Goal: Task Accomplishment & Management: Manage account settings

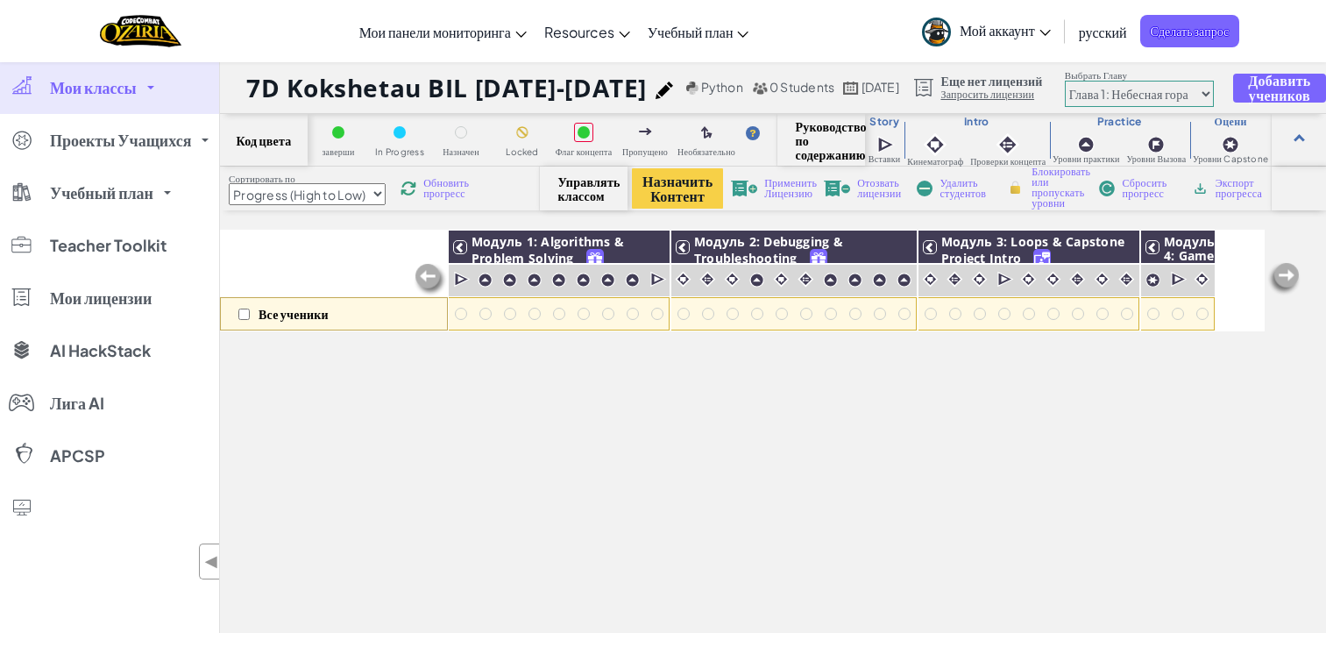
select select "Progress (High to Low)"
click at [98, 100] on link "Мои классы" at bounding box center [109, 87] width 219 height 53
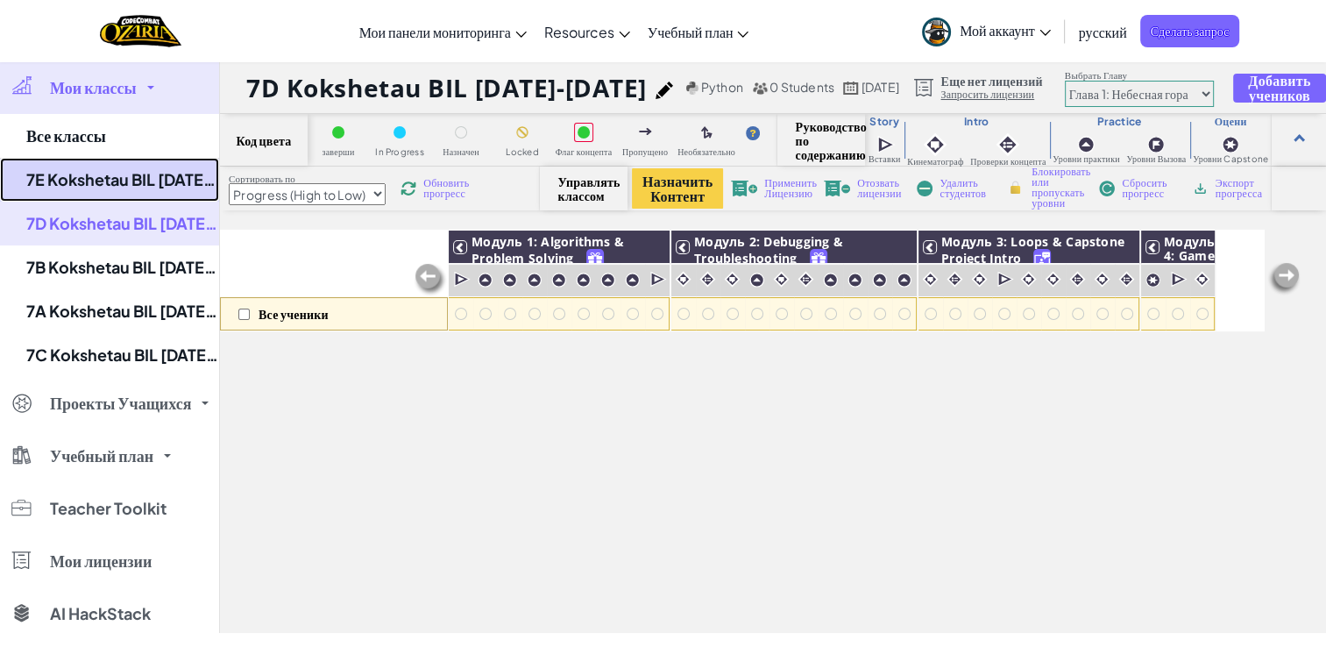
click at [152, 186] on link "7E Kokshetau BIL [DATE]-[DATE]" at bounding box center [109, 180] width 219 height 44
select select "Progress (High to Low)"
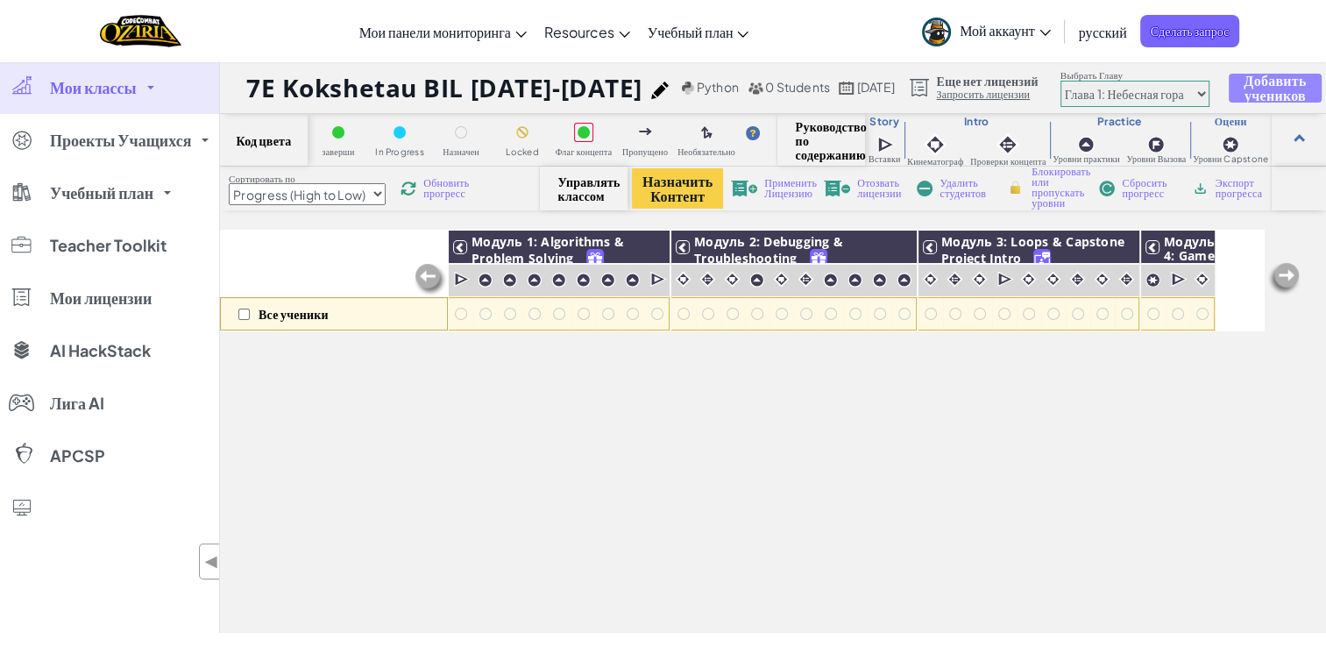
click at [1276, 95] on span "Добавить учеников" at bounding box center [1274, 88] width 62 height 30
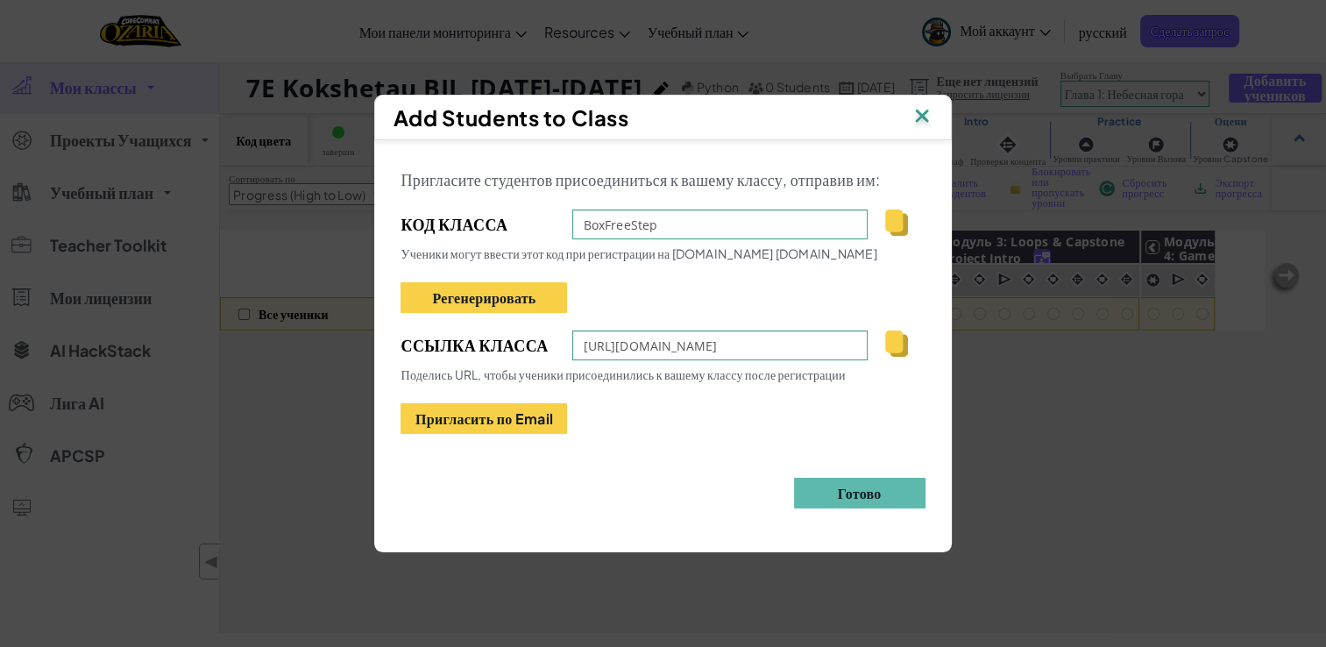
click at [902, 230] on img at bounding box center [896, 222] width 22 height 26
click at [915, 116] on img at bounding box center [921, 117] width 23 height 26
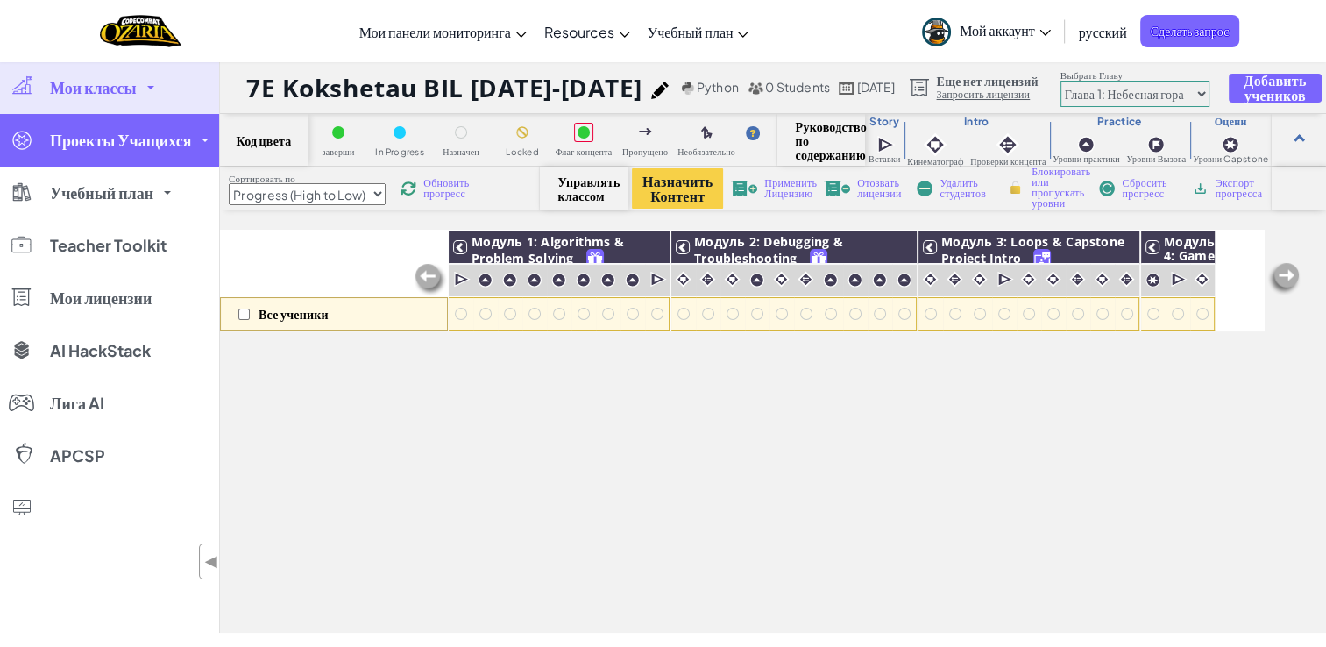
click at [132, 132] on span "Проекты Учащихся" at bounding box center [120, 140] width 141 height 16
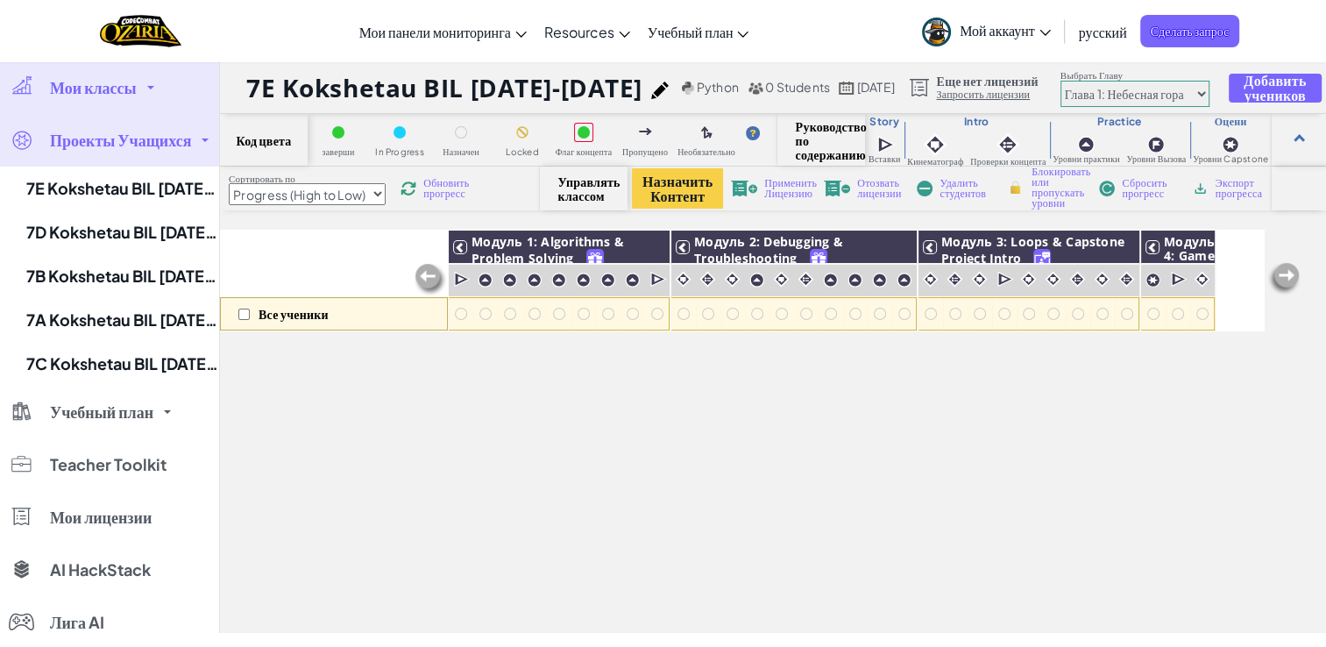
click at [101, 100] on link "Мои классы" at bounding box center [109, 87] width 219 height 53
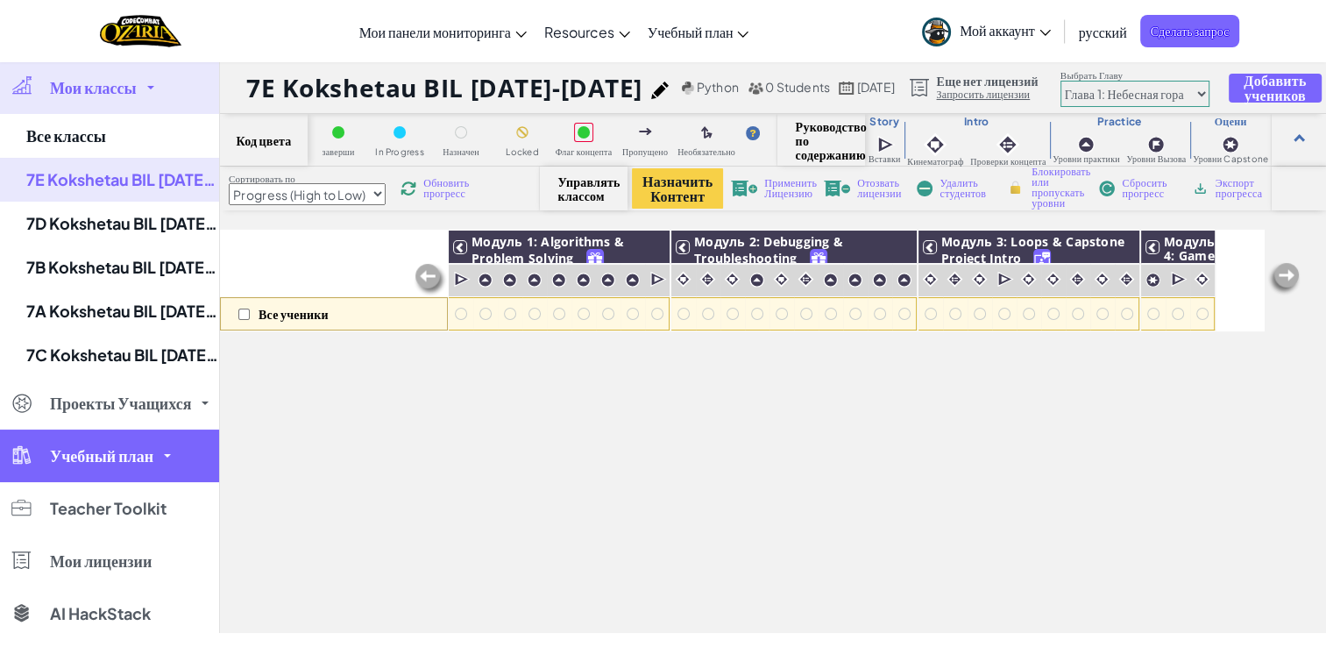
click at [93, 448] on span "Учебный план" at bounding box center [101, 456] width 103 height 16
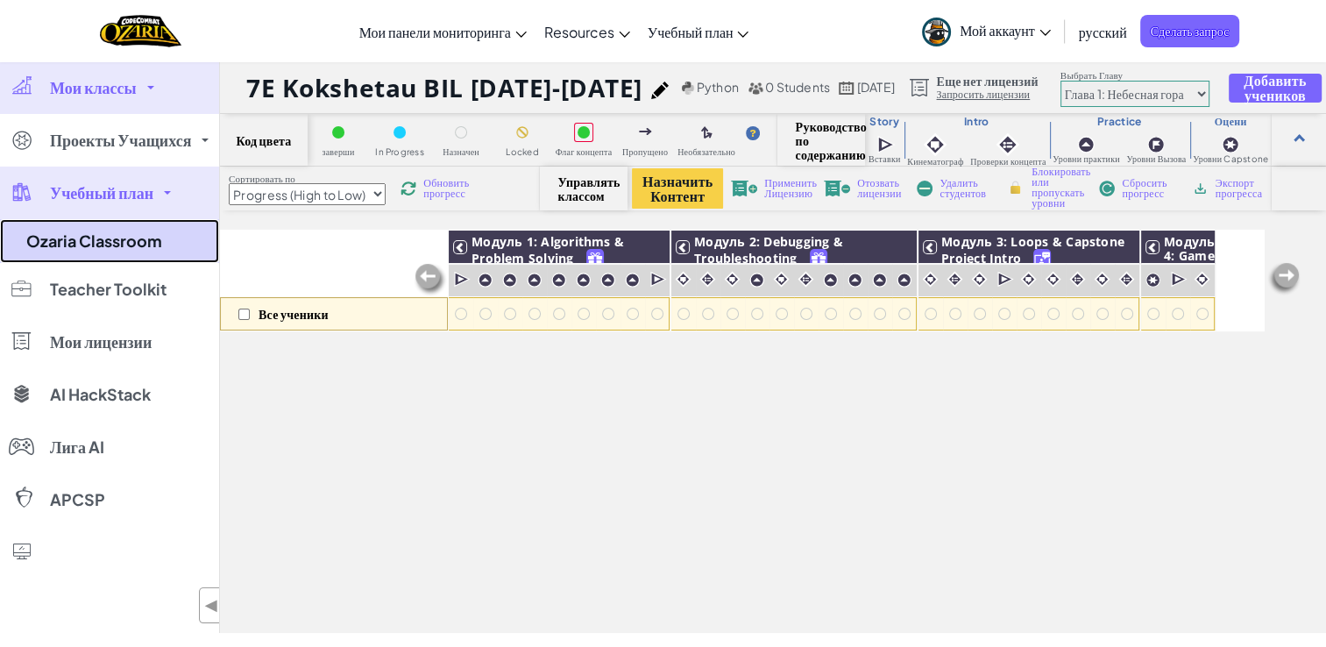
click at [109, 250] on link "Ozaria Classroom" at bounding box center [109, 241] width 219 height 44
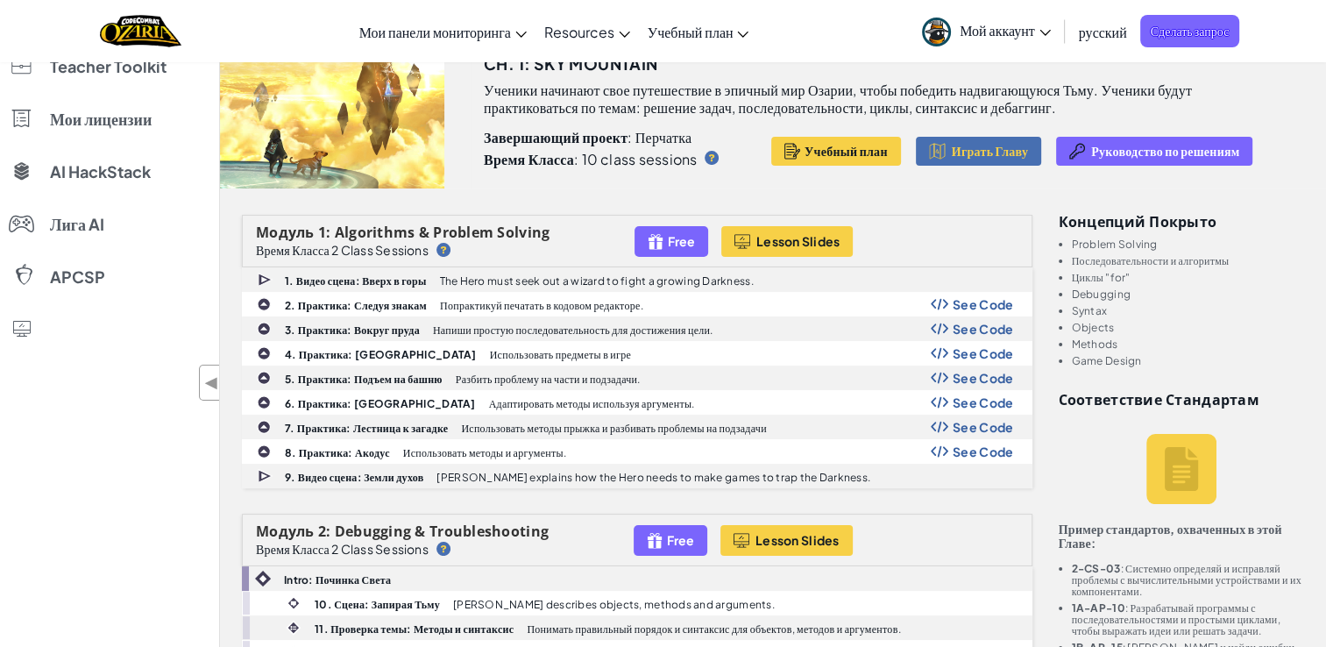
scroll to position [182, 0]
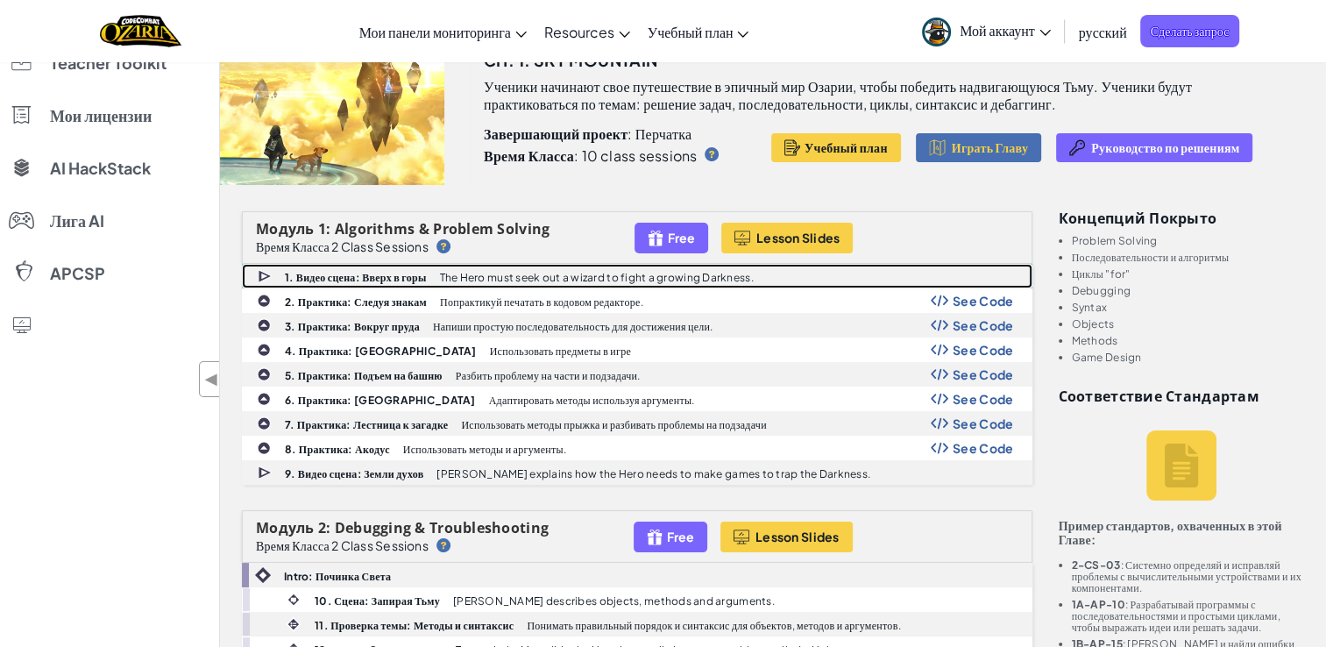
click at [551, 276] on p "The Hero must seek out a wizard to fight a growing Darkness." at bounding box center [597, 277] width 314 height 11
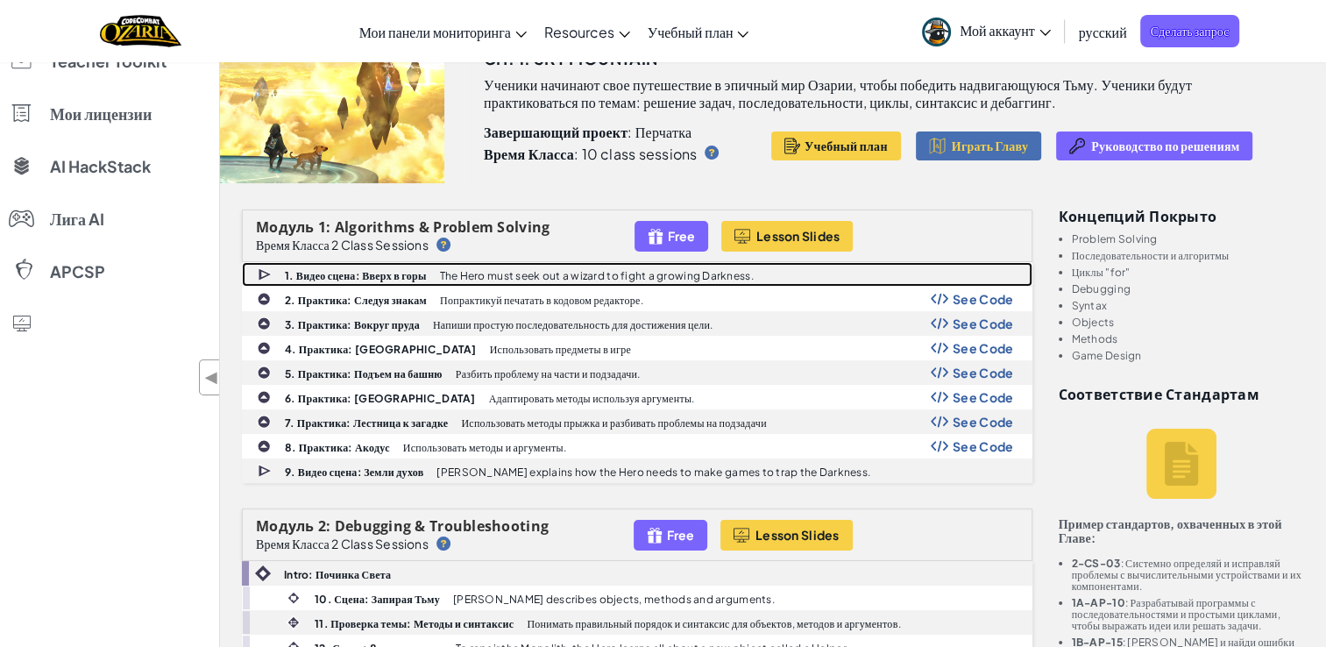
scroll to position [0, 0]
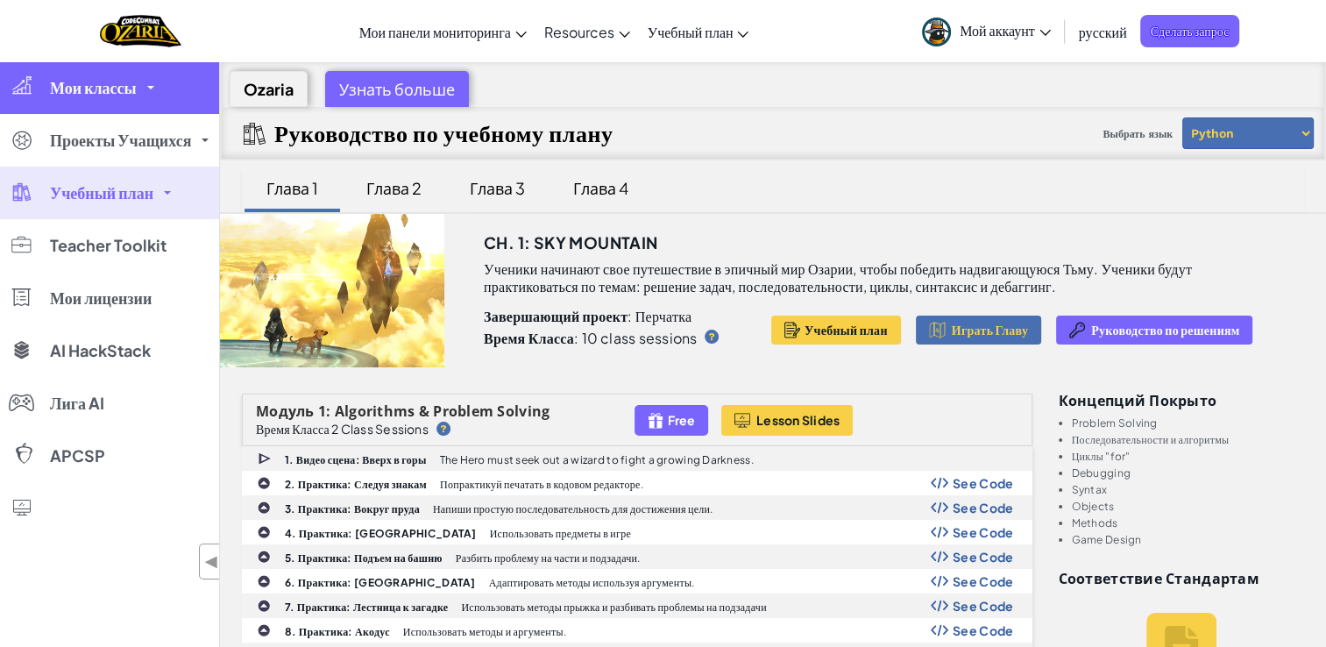
click at [144, 100] on link "Мои классы" at bounding box center [109, 87] width 219 height 53
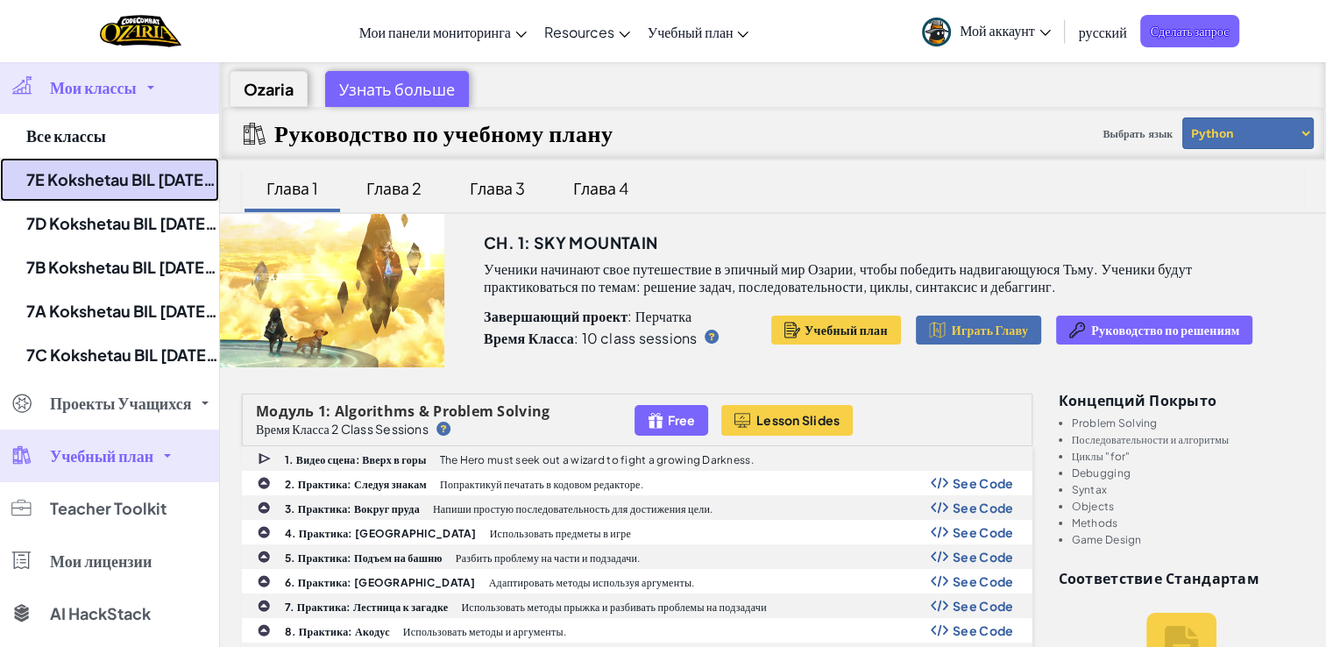
click at [130, 167] on link "7E Kokshetau BIL [DATE]-[DATE]" at bounding box center [109, 180] width 219 height 44
select select "Progress (High to Low)"
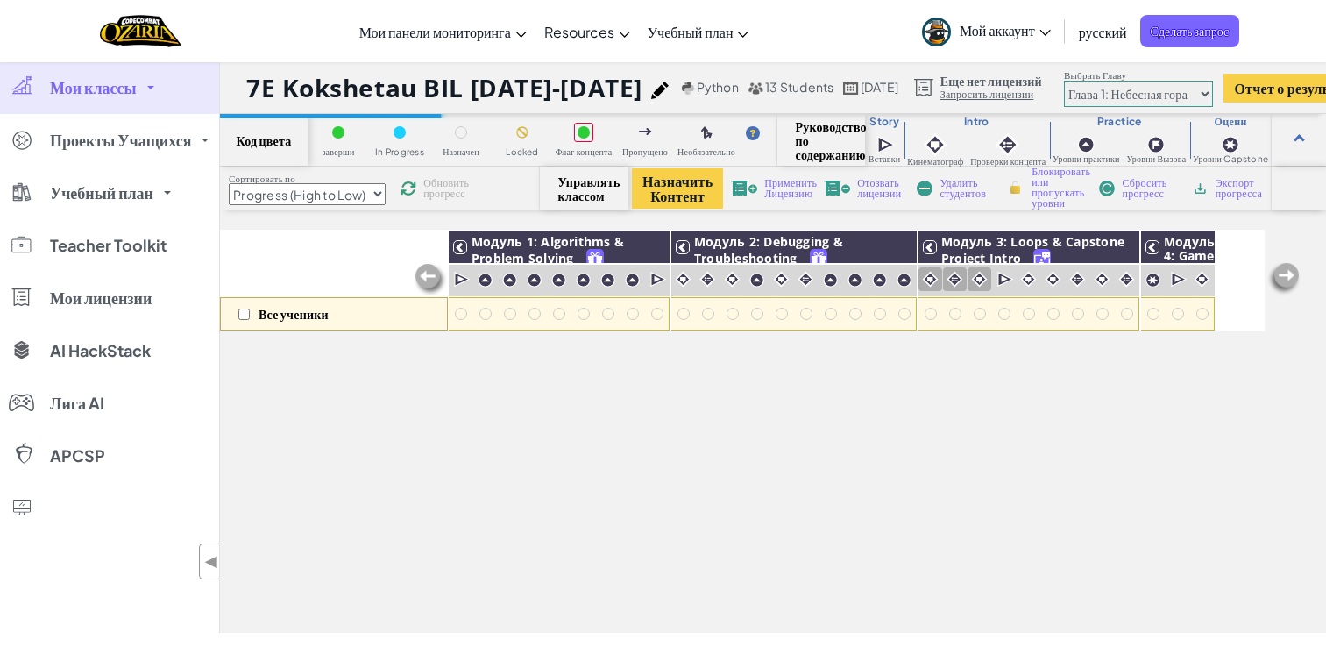
select select "Progress (High to Low)"
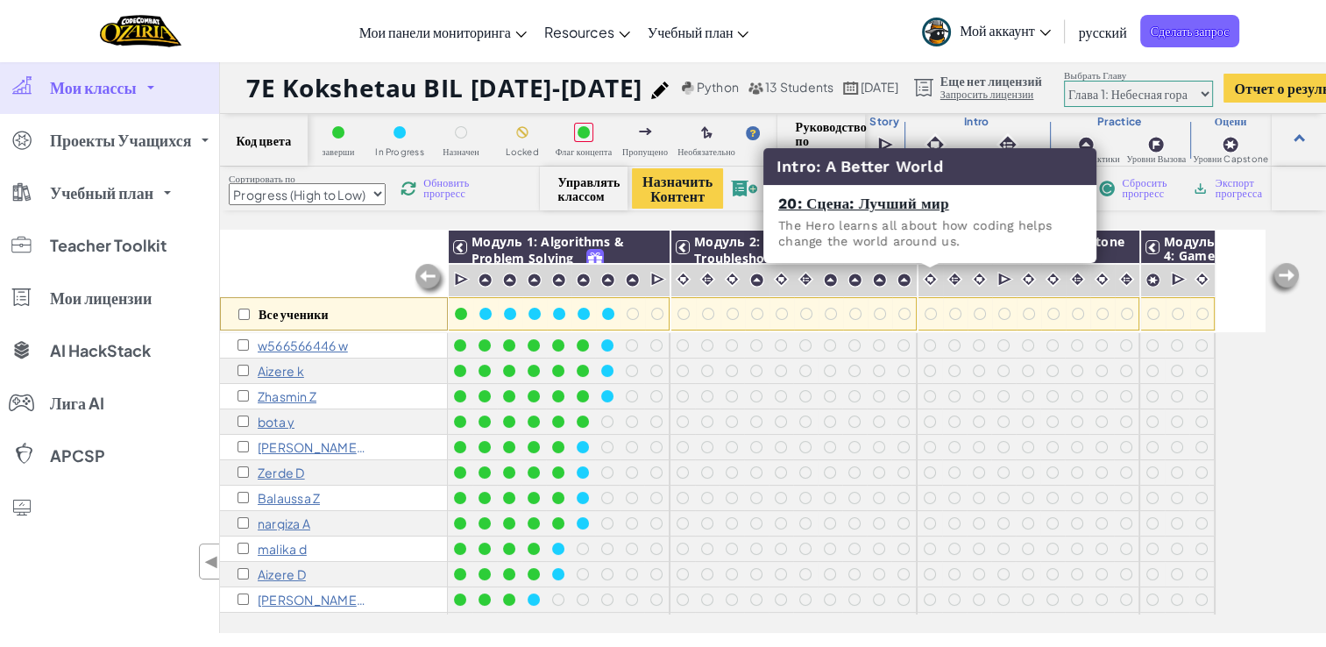
click at [638, 386] on div at bounding box center [631, 395] width 19 height 19
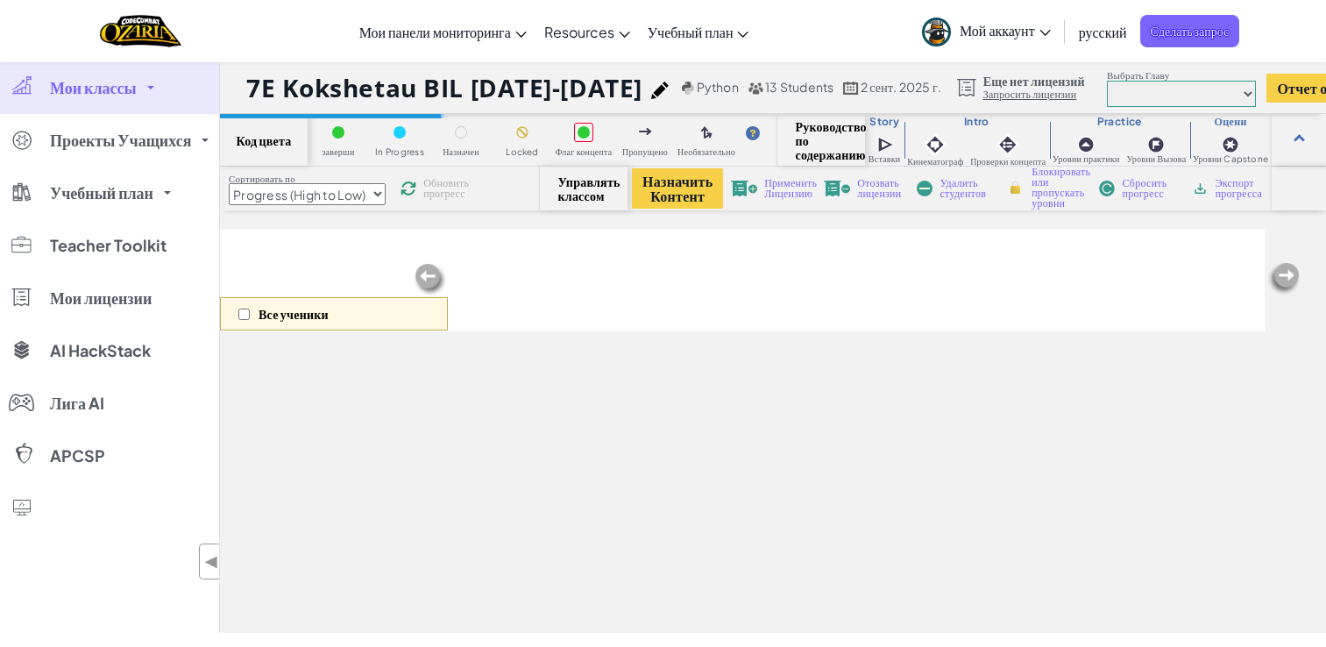
select select "Progress (High to Low)"
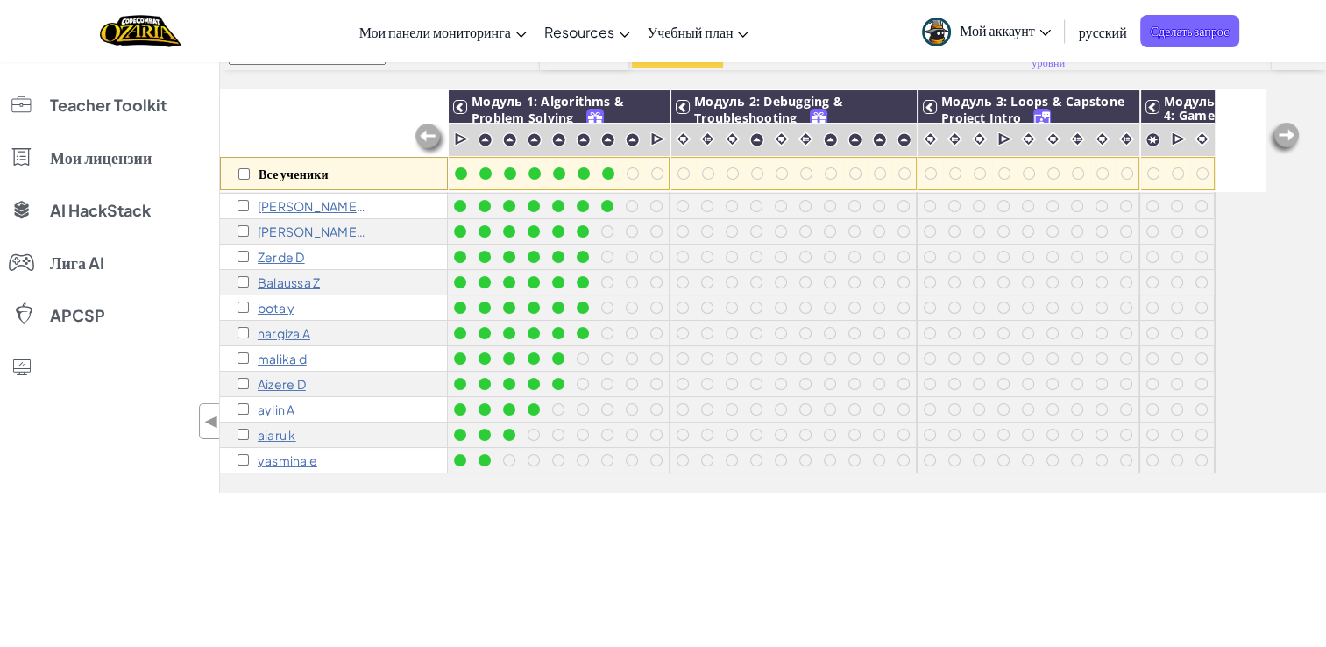
scroll to position [61, 0]
